Goal: Task Accomplishment & Management: Complete application form

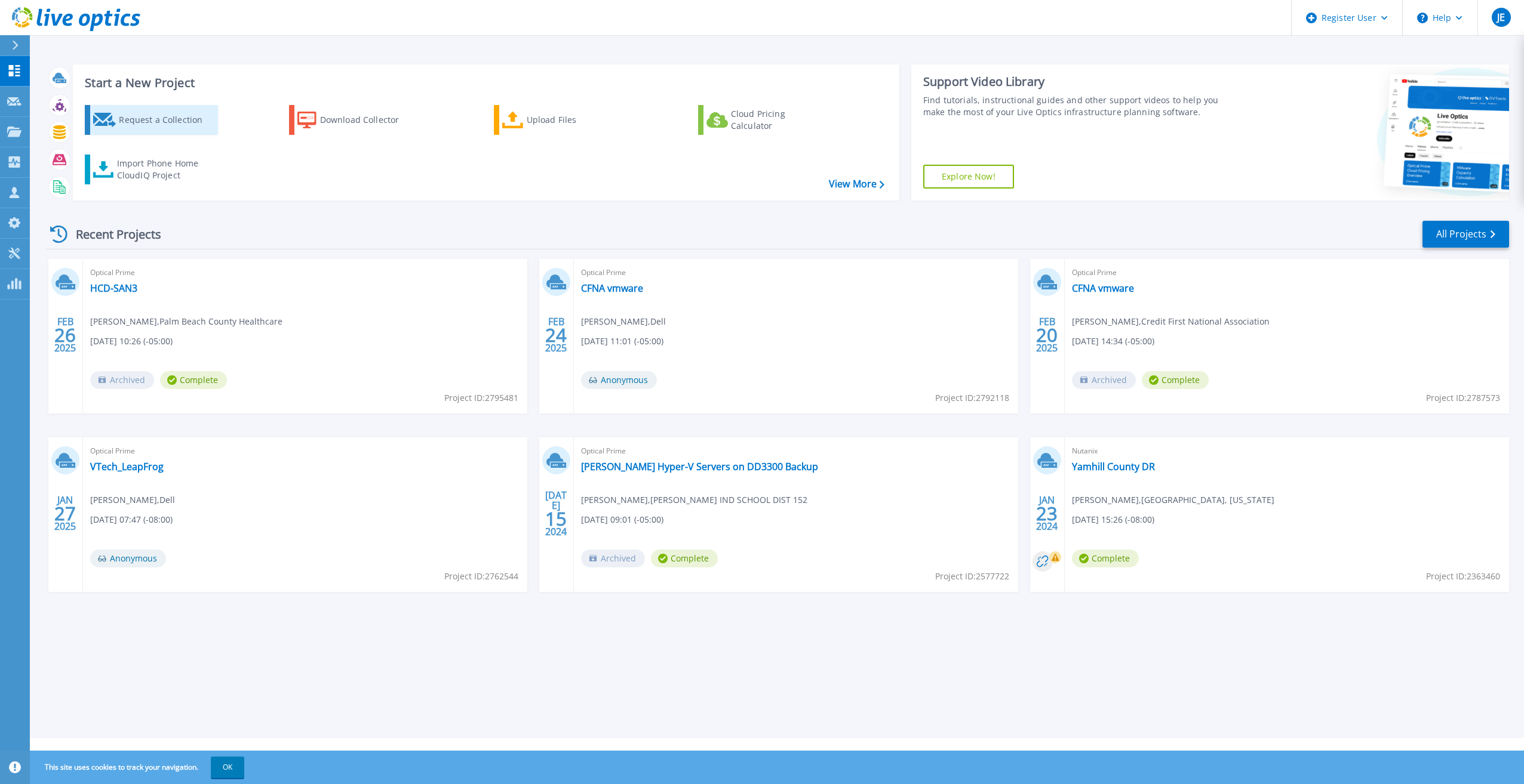
click at [142, 117] on div "Request a Collection" at bounding box center [167, 119] width 95 height 24
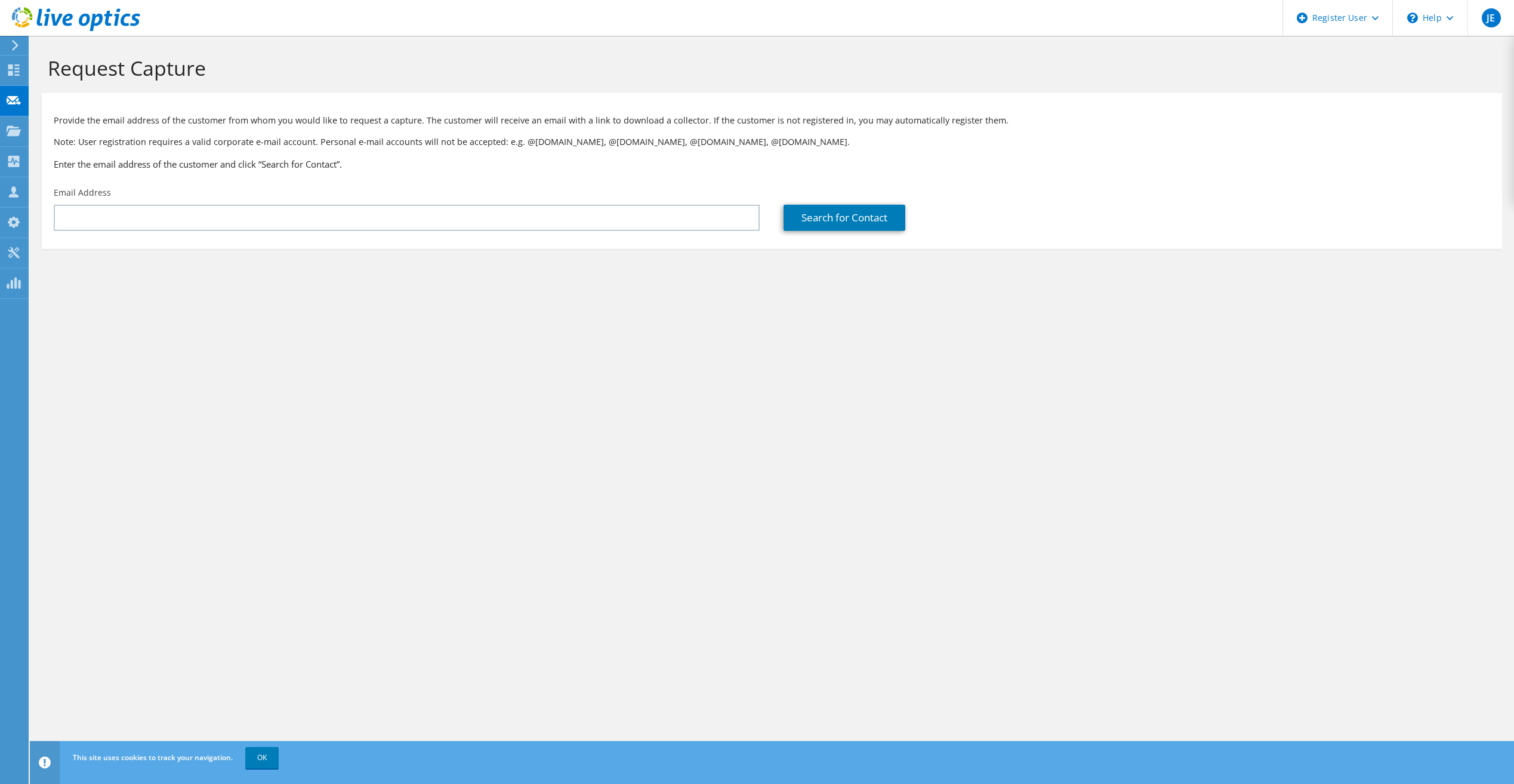
click at [255, 199] on div "Email Address" at bounding box center [406, 209] width 730 height 56
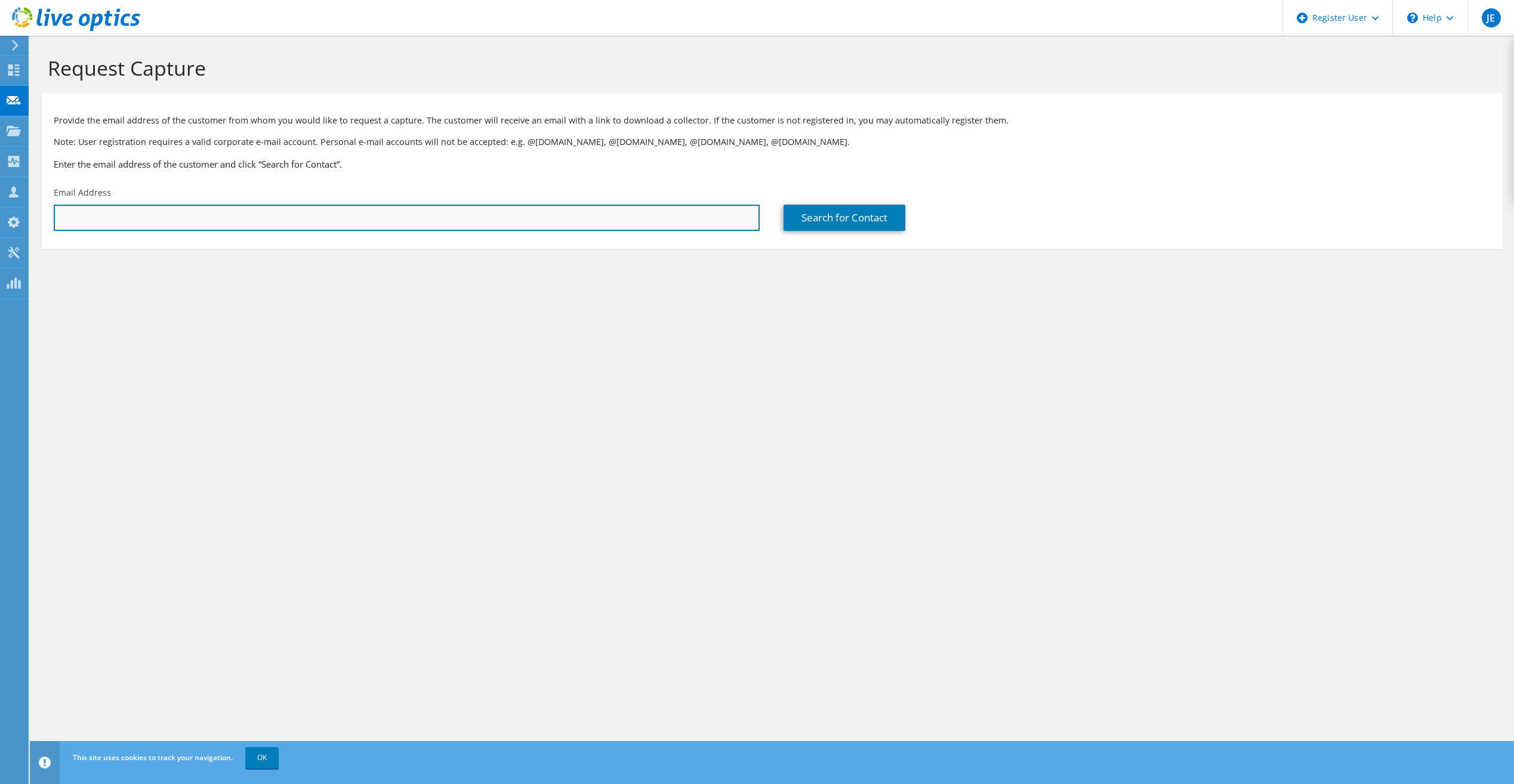
click at [254, 205] on input "text" at bounding box center [406, 218] width 706 height 27
click at [209, 219] on input "text" at bounding box center [406, 218] width 706 height 27
paste input ""[PERSON_NAME]" <[EMAIL_ADDRESS][DOMAIN_NAME]>"
drag, startPoint x: 126, startPoint y: 217, endPoint x: 56, endPoint y: 226, distance: 70.6
click at [56, 226] on input ""[PERSON_NAME]" <[EMAIL_ADDRESS][DOMAIN_NAME]>" at bounding box center [406, 218] width 706 height 27
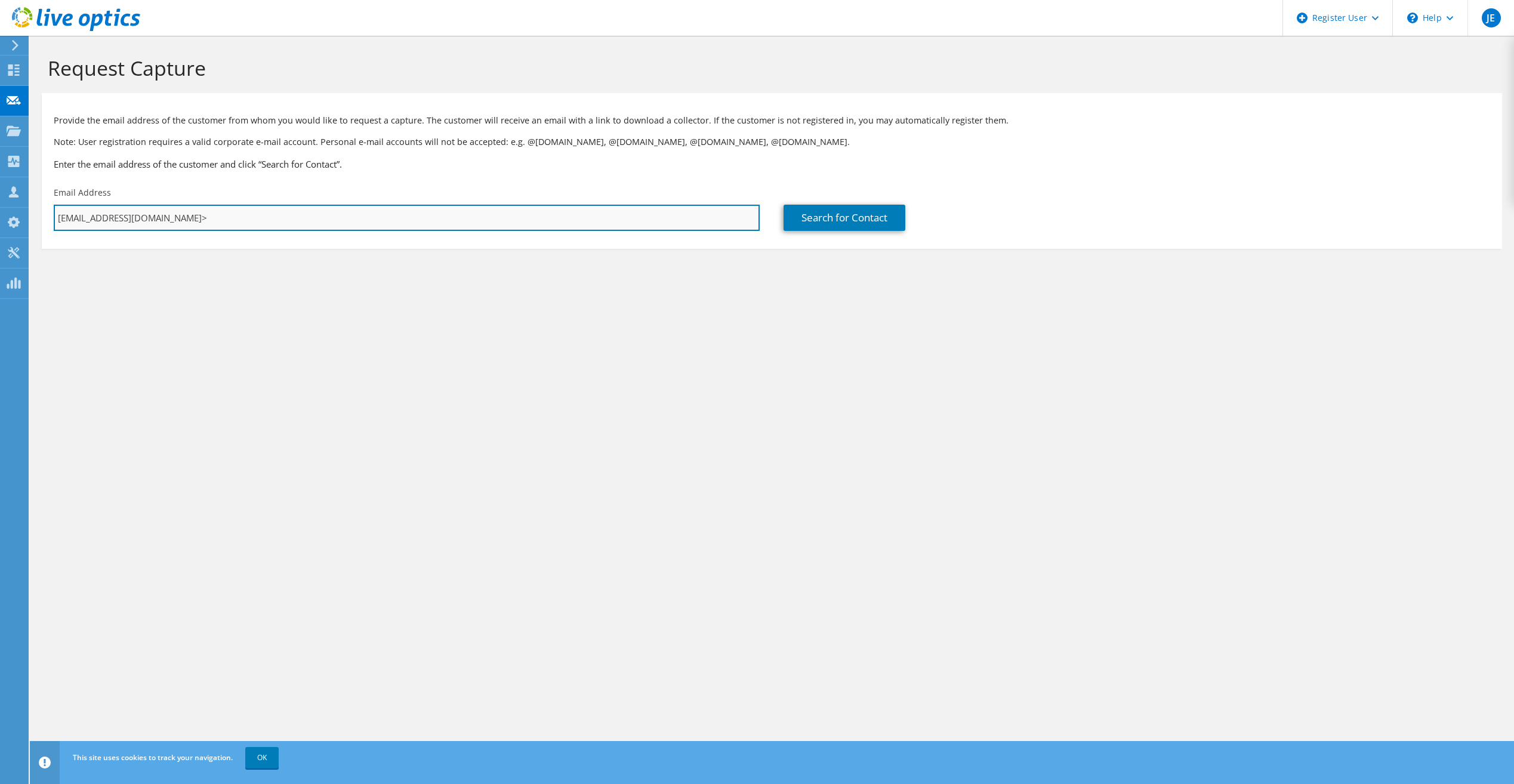
click at [176, 217] on input "dcarley@maxcessintl.com>" at bounding box center [406, 218] width 706 height 27
type input "dcarley@maxcessintl.com"
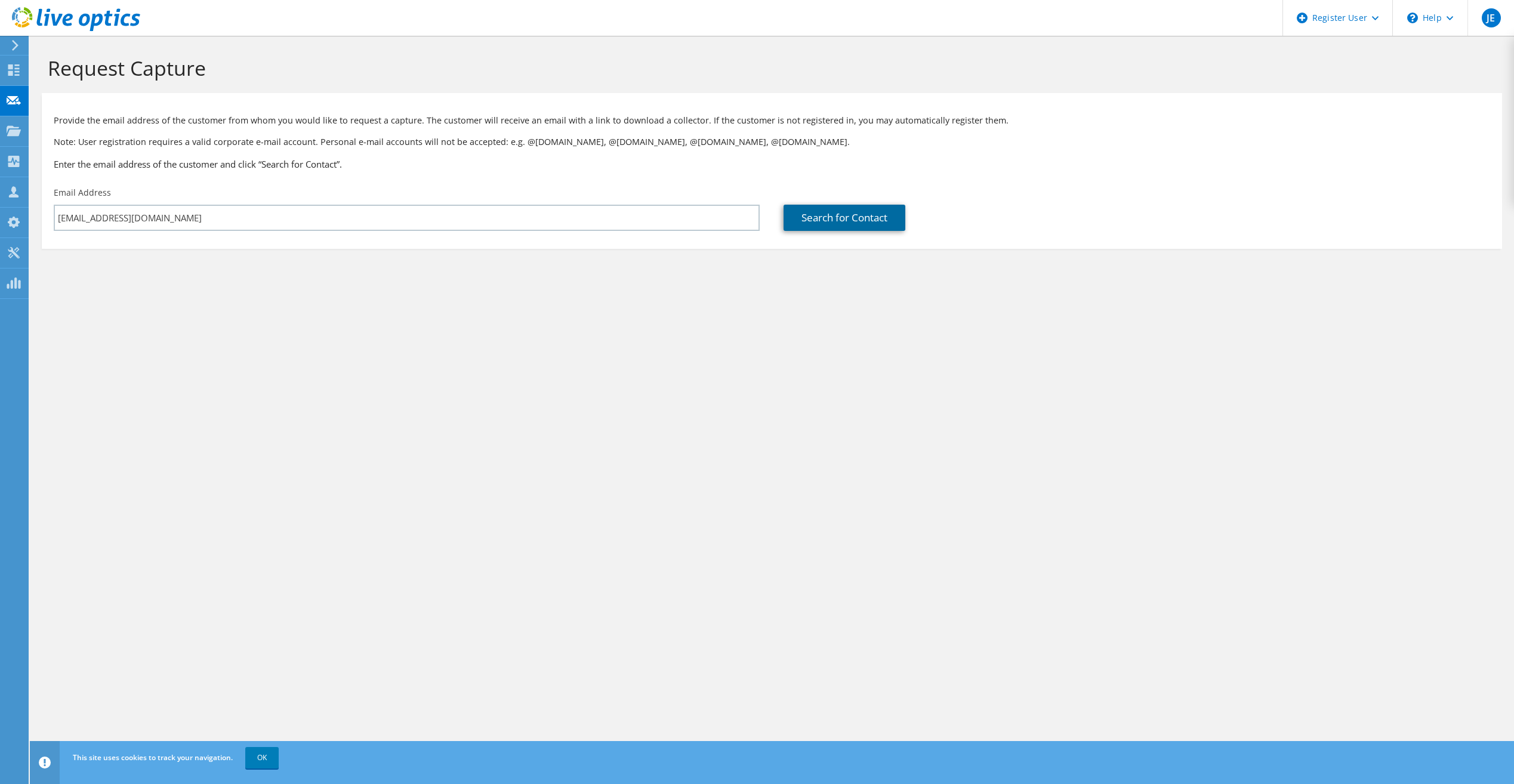
click at [883, 224] on link "Search for Contact" at bounding box center [845, 218] width 122 height 27
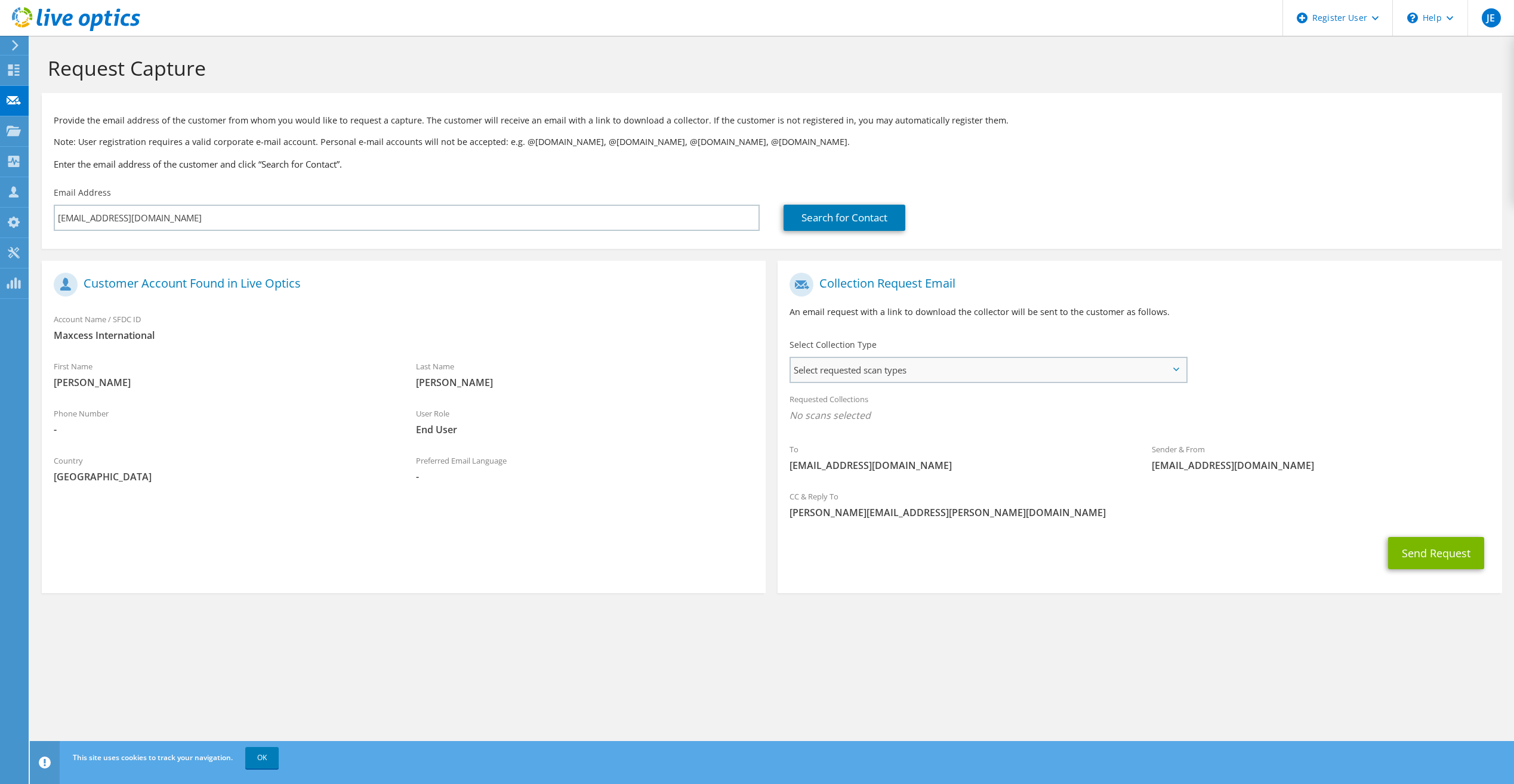
click at [923, 381] on span "Select requested scan types" at bounding box center [988, 369] width 395 height 24
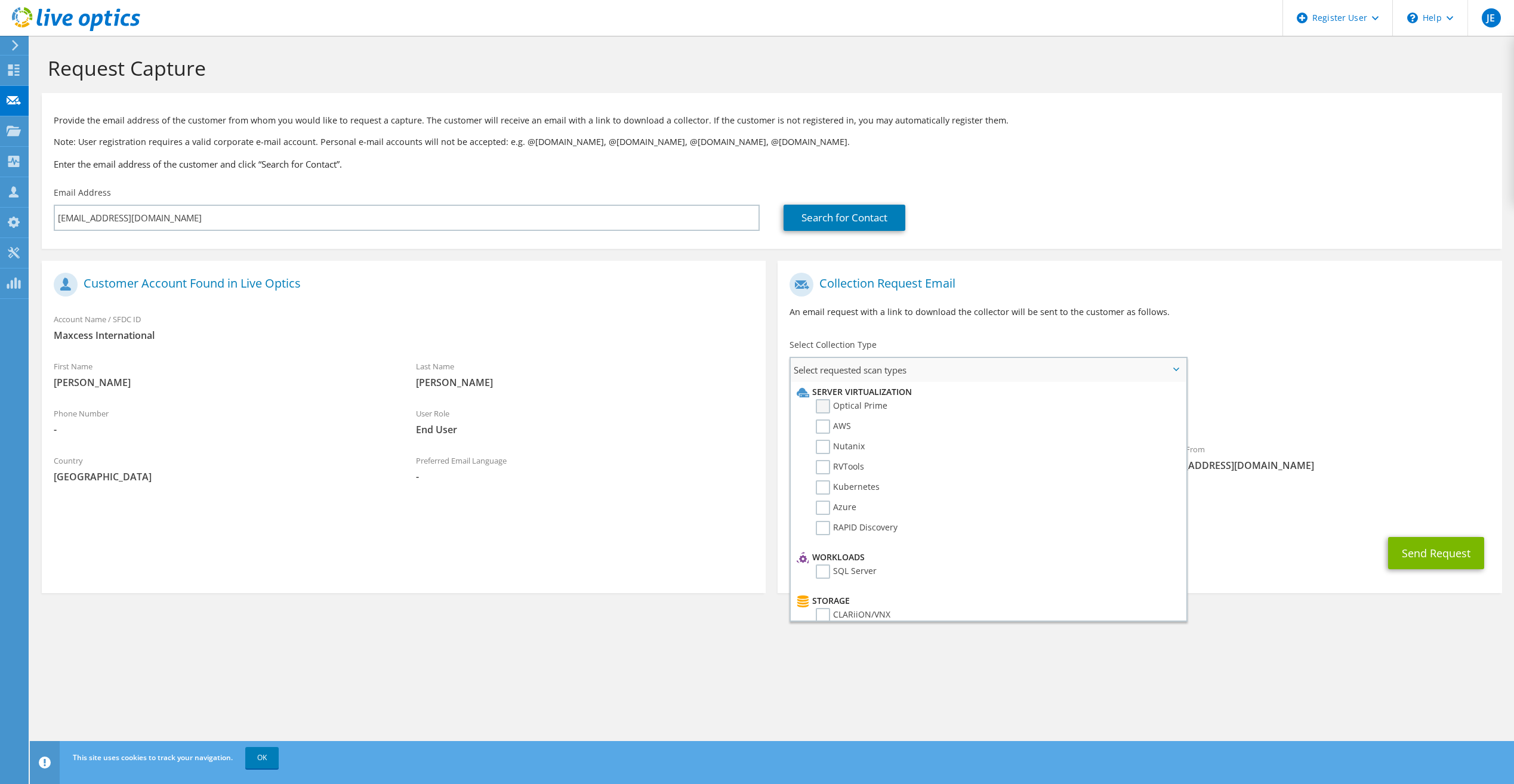
click at [863, 405] on label "Optical Prime" at bounding box center [851, 406] width 72 height 14
click at [0, 0] on input "Optical Prime" at bounding box center [0, 0] width 0 height 0
click at [1250, 559] on div "Send Request" at bounding box center [1139, 557] width 724 height 44
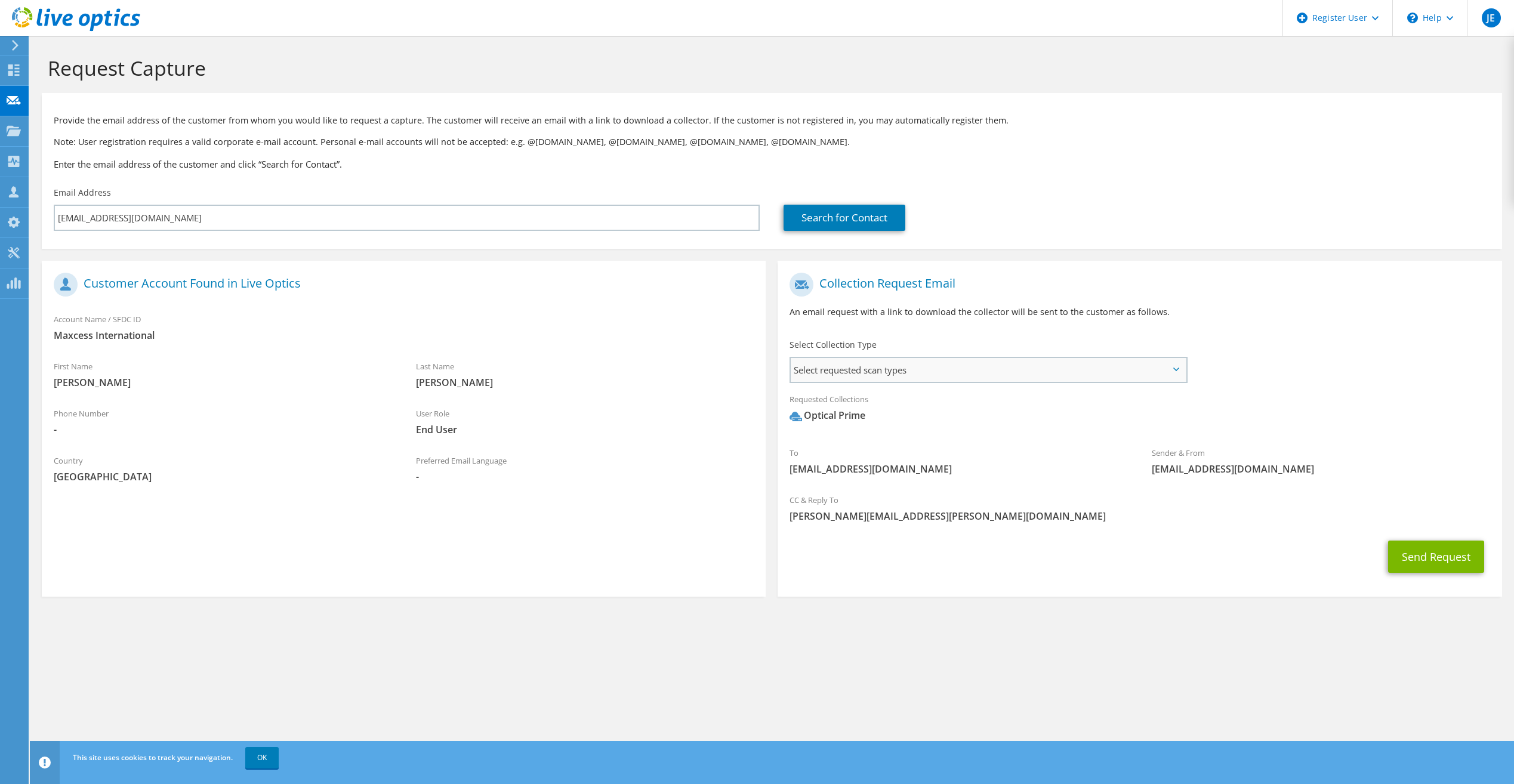
click at [957, 376] on span "Select requested scan types" at bounding box center [988, 369] width 395 height 24
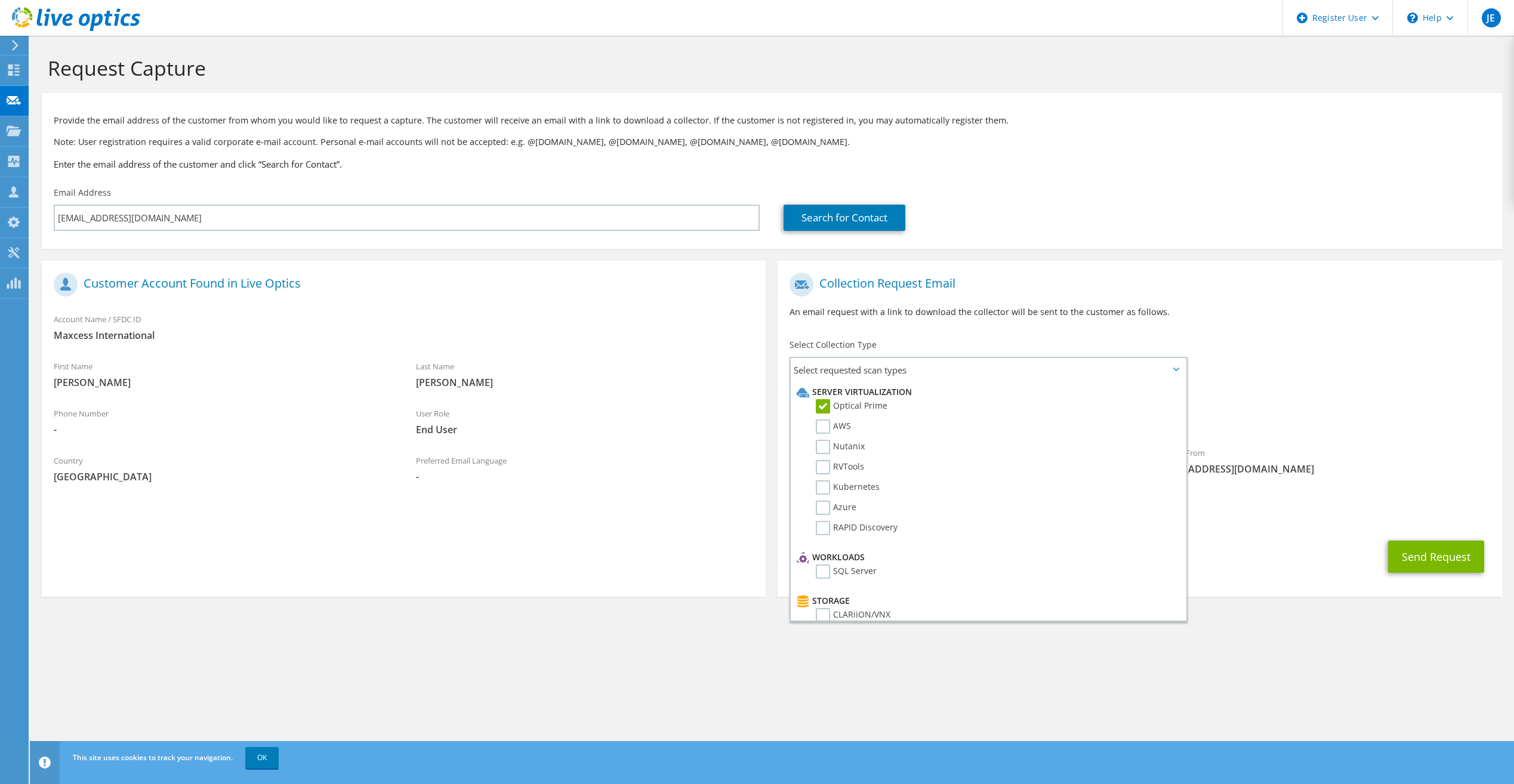
click at [1278, 316] on p "An email request with a link to download the collector will be sent to the cust…" at bounding box center [1140, 312] width 700 height 13
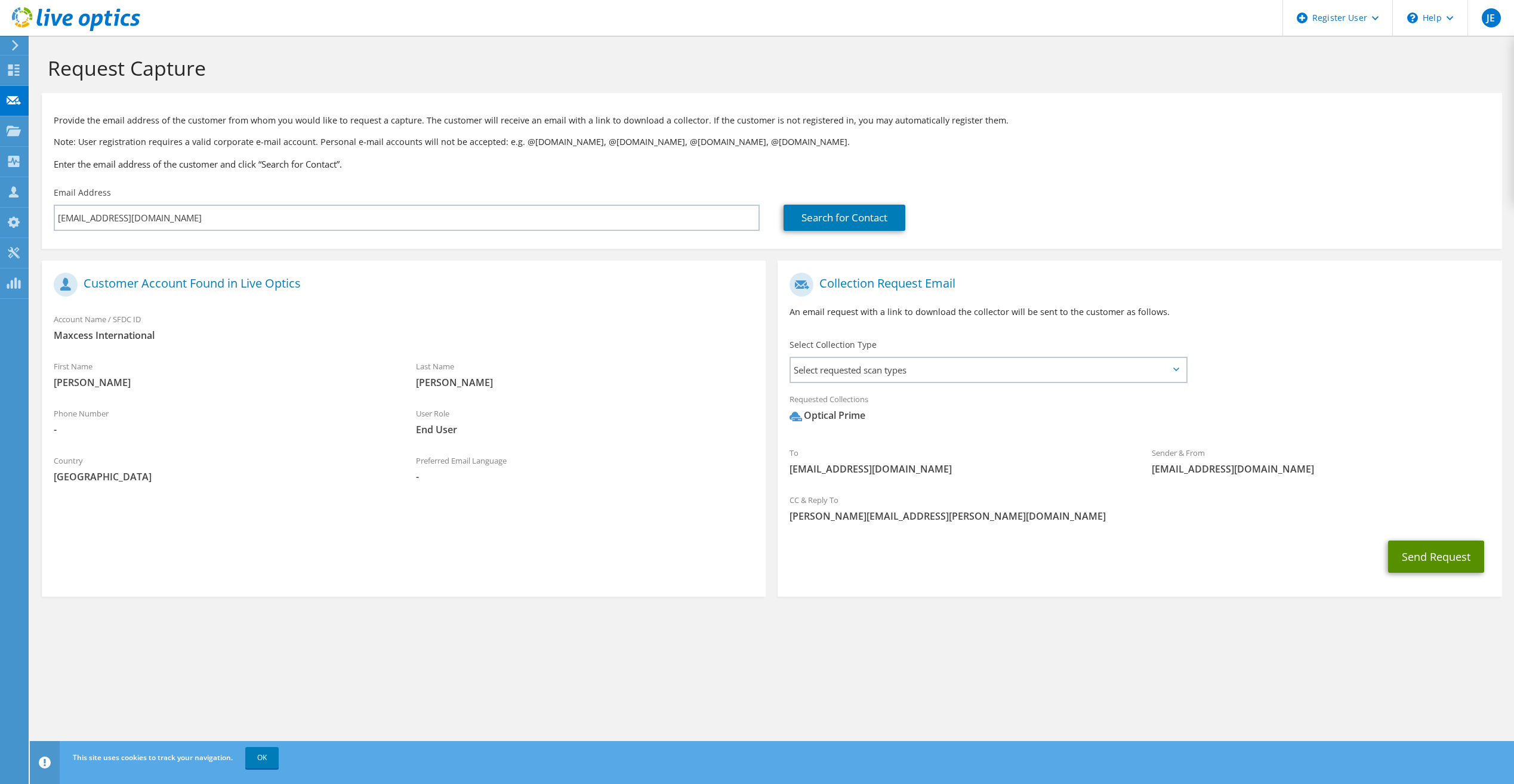
click at [1431, 561] on button "Send Request" at bounding box center [1436, 557] width 96 height 32
